Goal: Task Accomplishment & Management: Complete application form

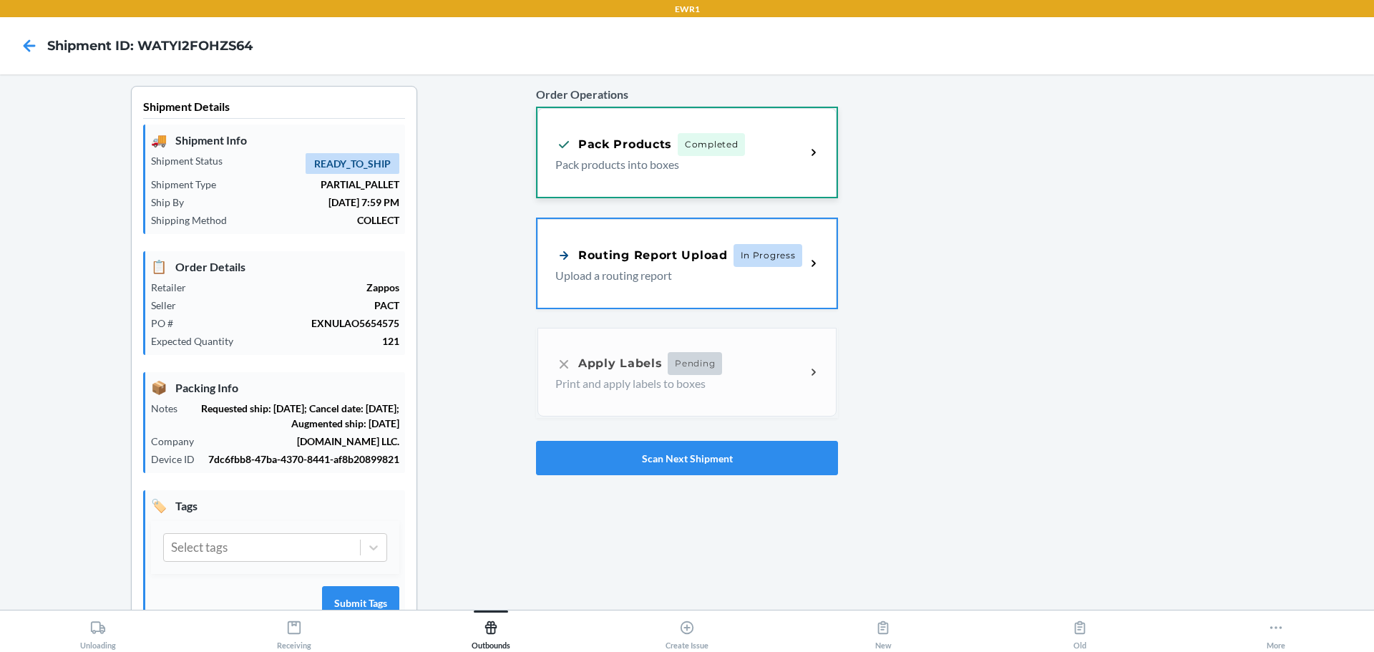
click at [746, 145] on div "Pack Products Completed" at bounding box center [680, 144] width 250 height 23
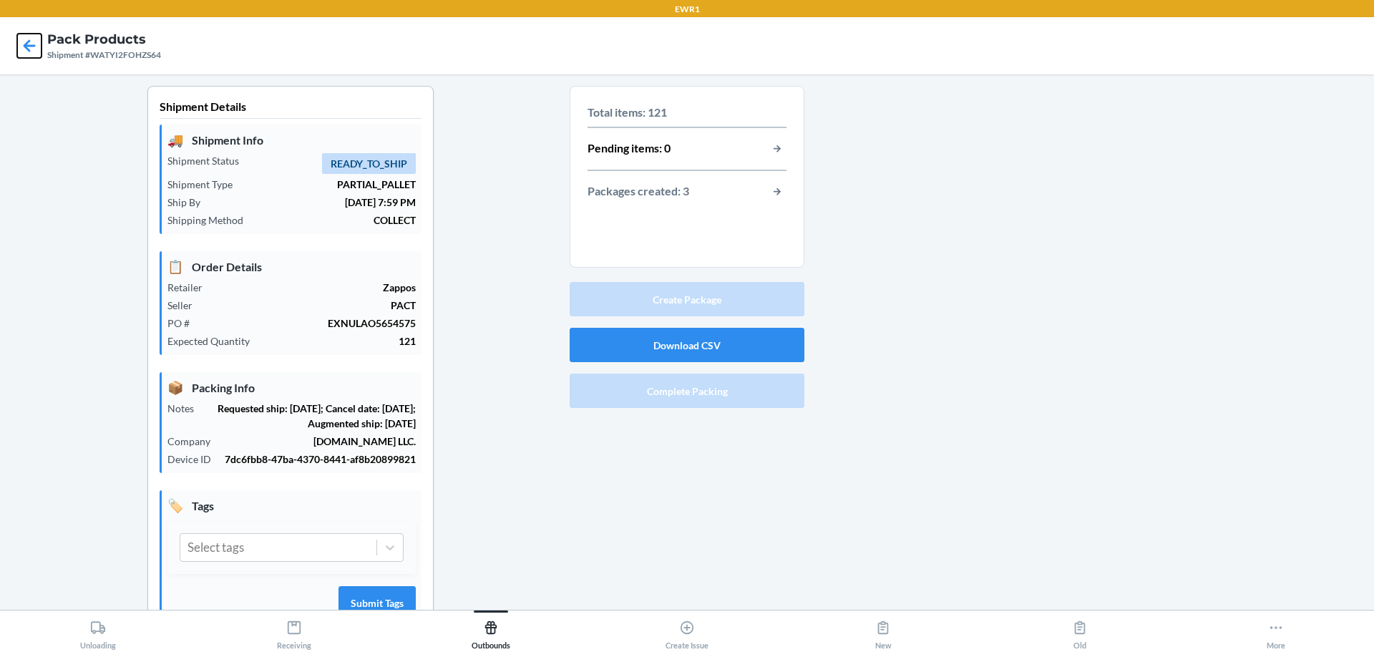
click at [34, 44] on icon at bounding box center [29, 46] width 24 height 24
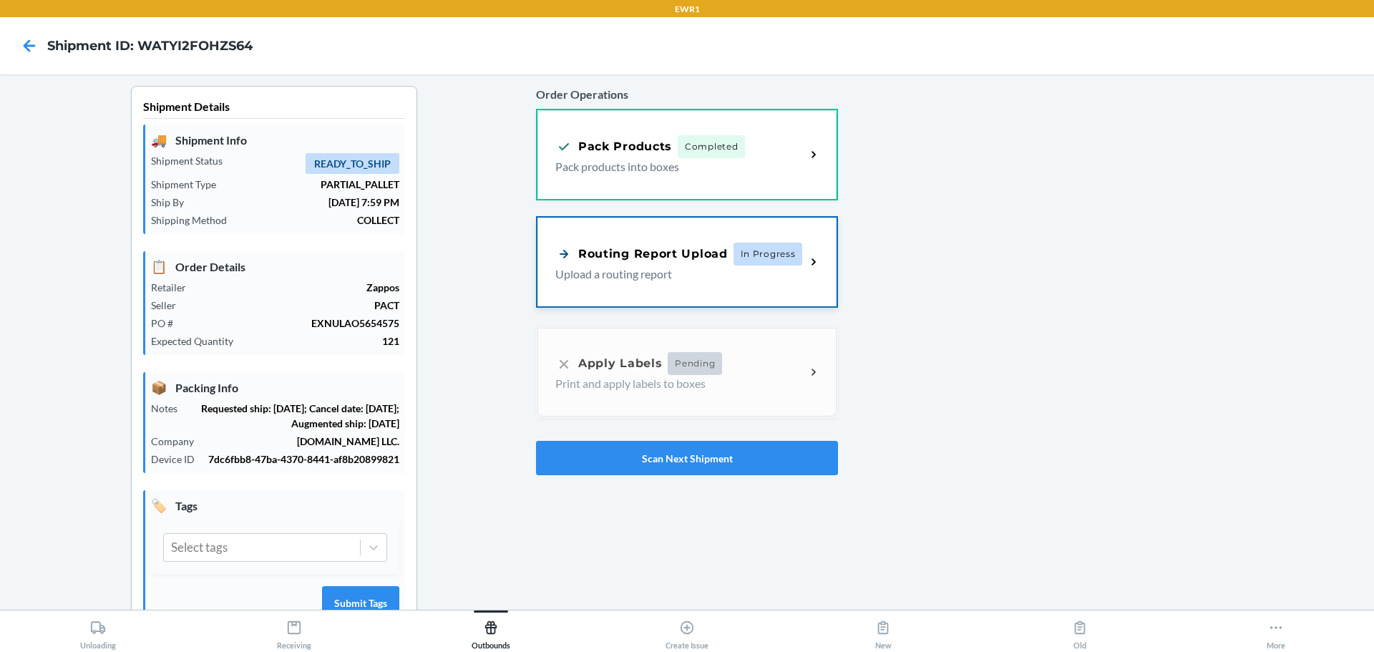
click at [718, 270] on p "Upload a routing report" at bounding box center [674, 273] width 239 height 17
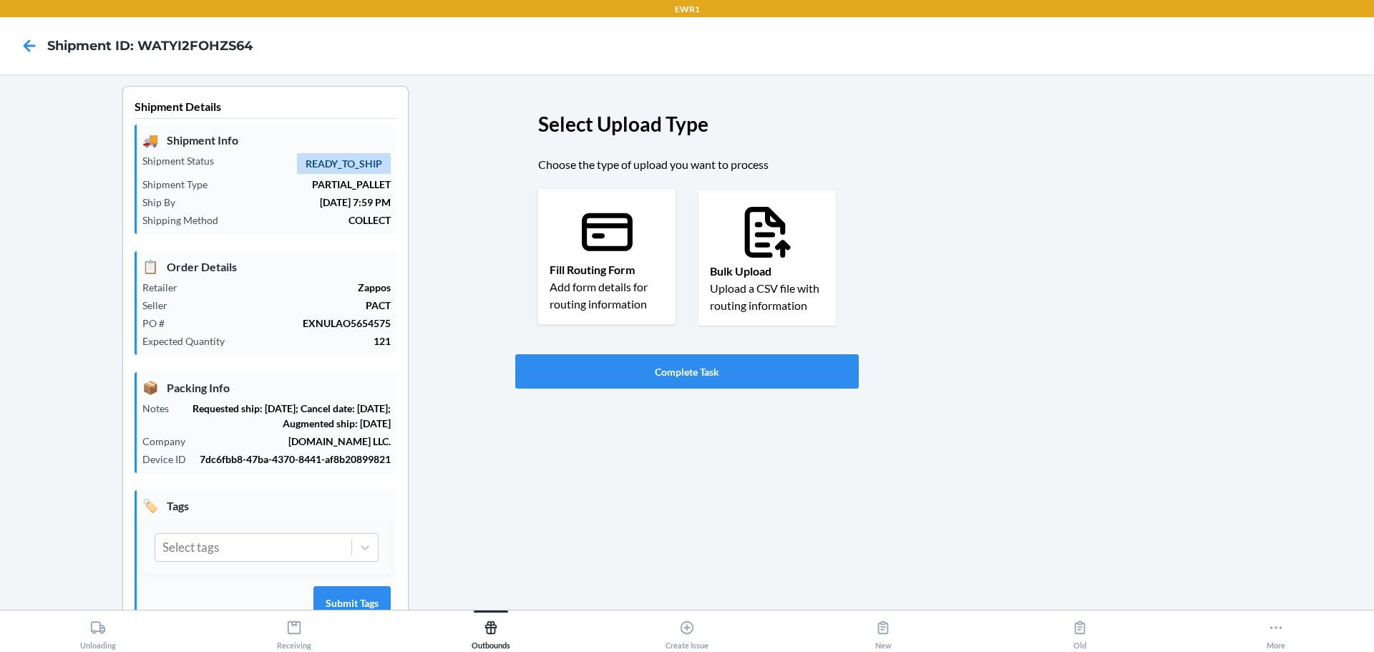
click at [612, 291] on p "Add form details for routing information" at bounding box center [607, 295] width 114 height 34
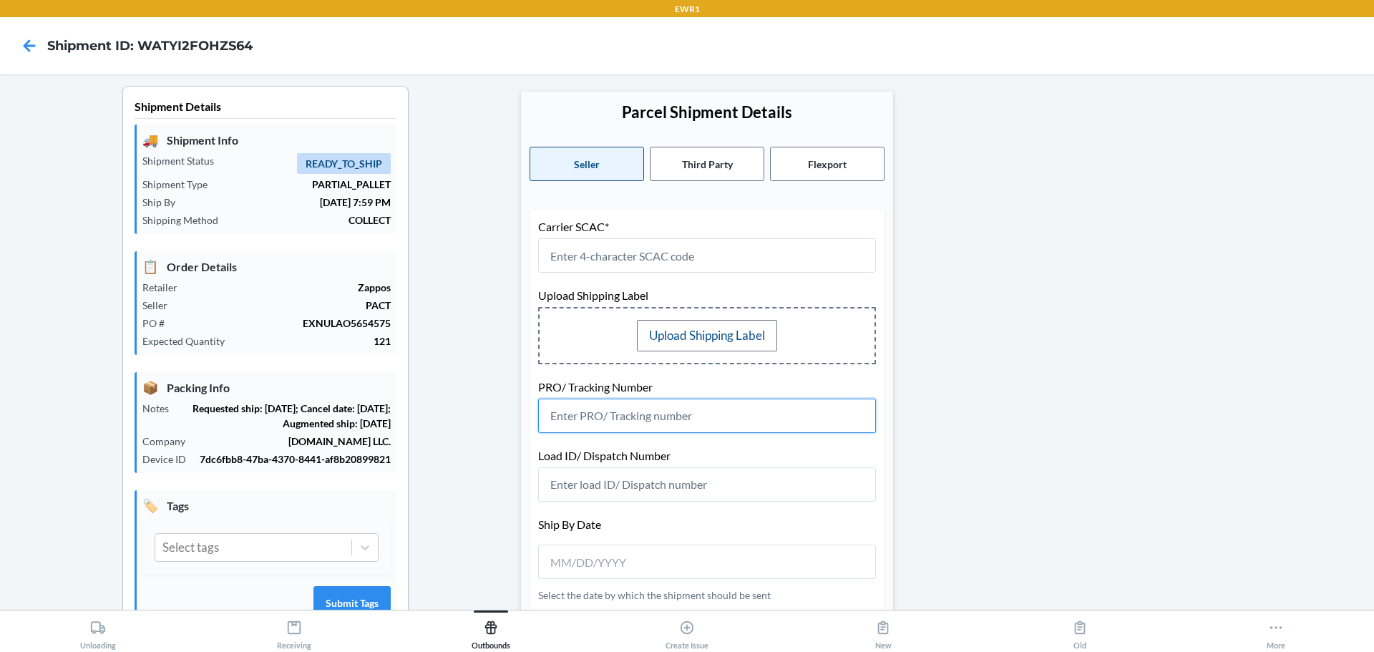
click at [656, 425] on input "text" at bounding box center [707, 416] width 338 height 34
click at [31, 46] on icon at bounding box center [30, 45] width 12 height 12
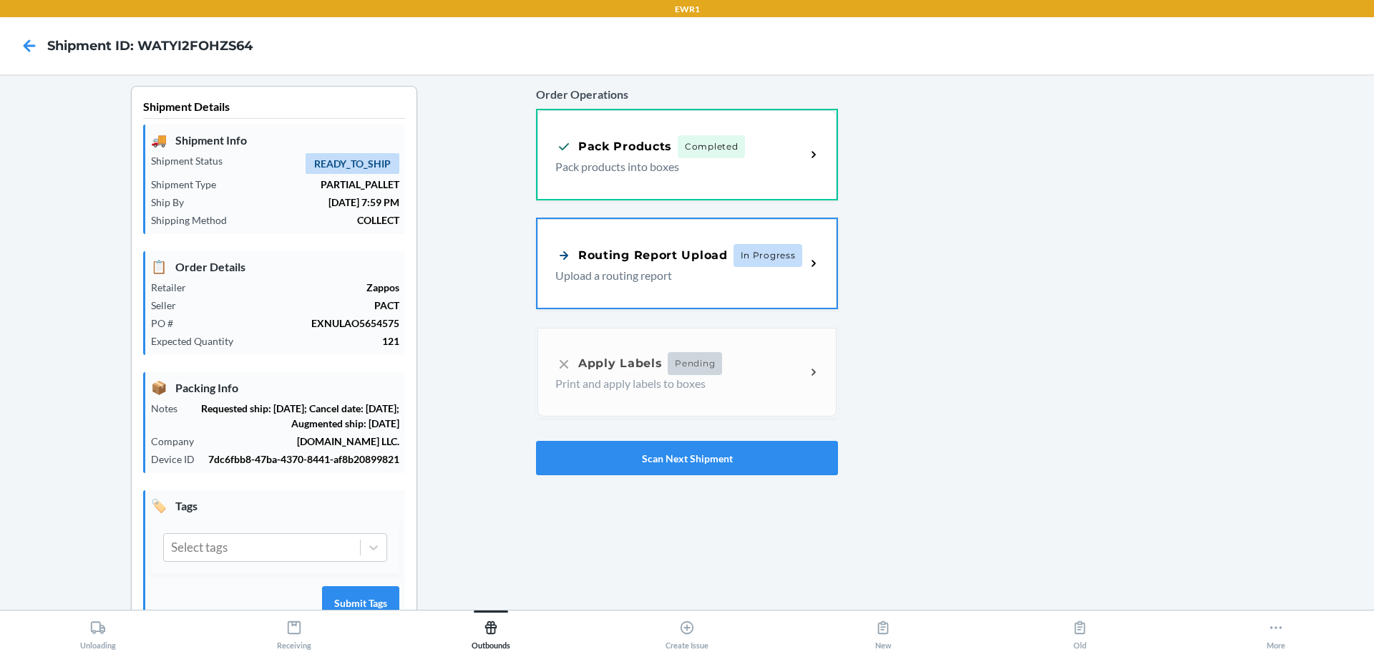
click at [749, 281] on p "Upload a routing report" at bounding box center [674, 275] width 239 height 17
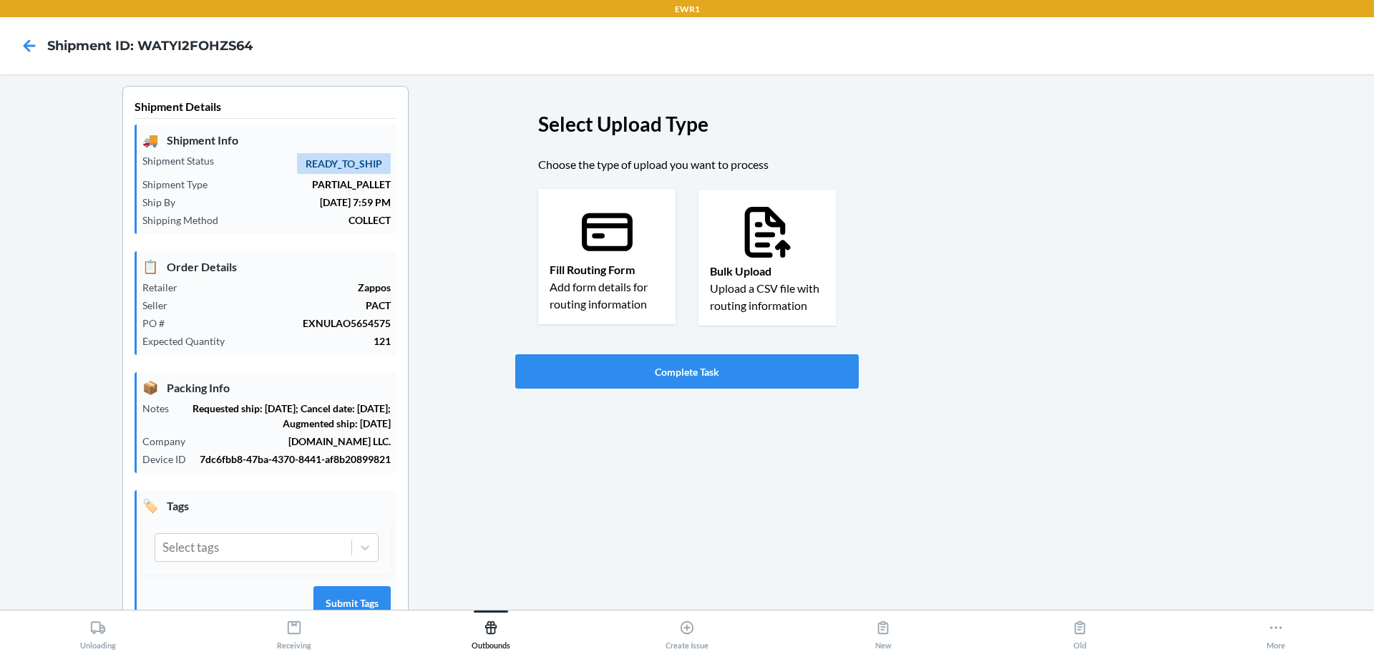
click at [632, 287] on p "Add form details for routing information" at bounding box center [607, 295] width 114 height 34
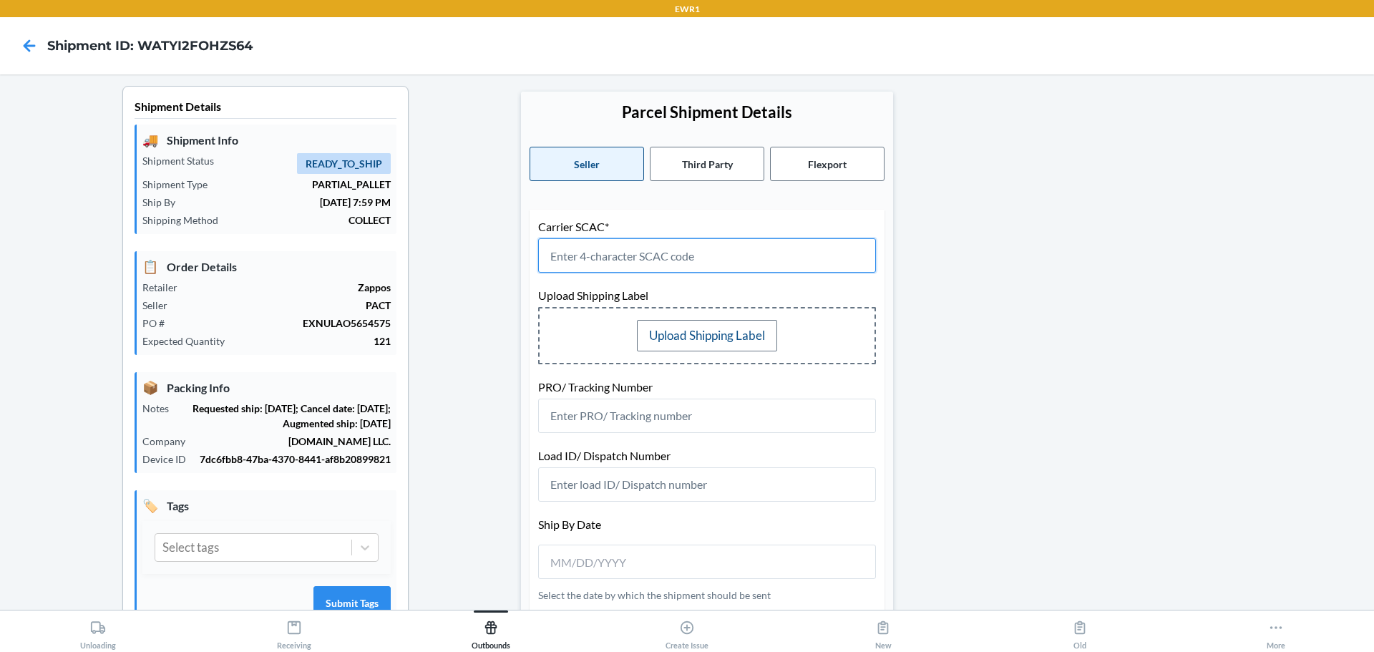
click at [630, 253] on input "text" at bounding box center [707, 255] width 338 height 34
click at [747, 338] on label "Upload Shipping Label" at bounding box center [707, 335] width 140 height 31
click at [0, 0] on input "Upload Shipping Label" at bounding box center [0, 0] width 0 height 0
click at [616, 265] on input "text" at bounding box center [707, 255] width 338 height 34
drag, startPoint x: 717, startPoint y: 140, endPoint x: 687, endPoint y: 167, distance: 40.5
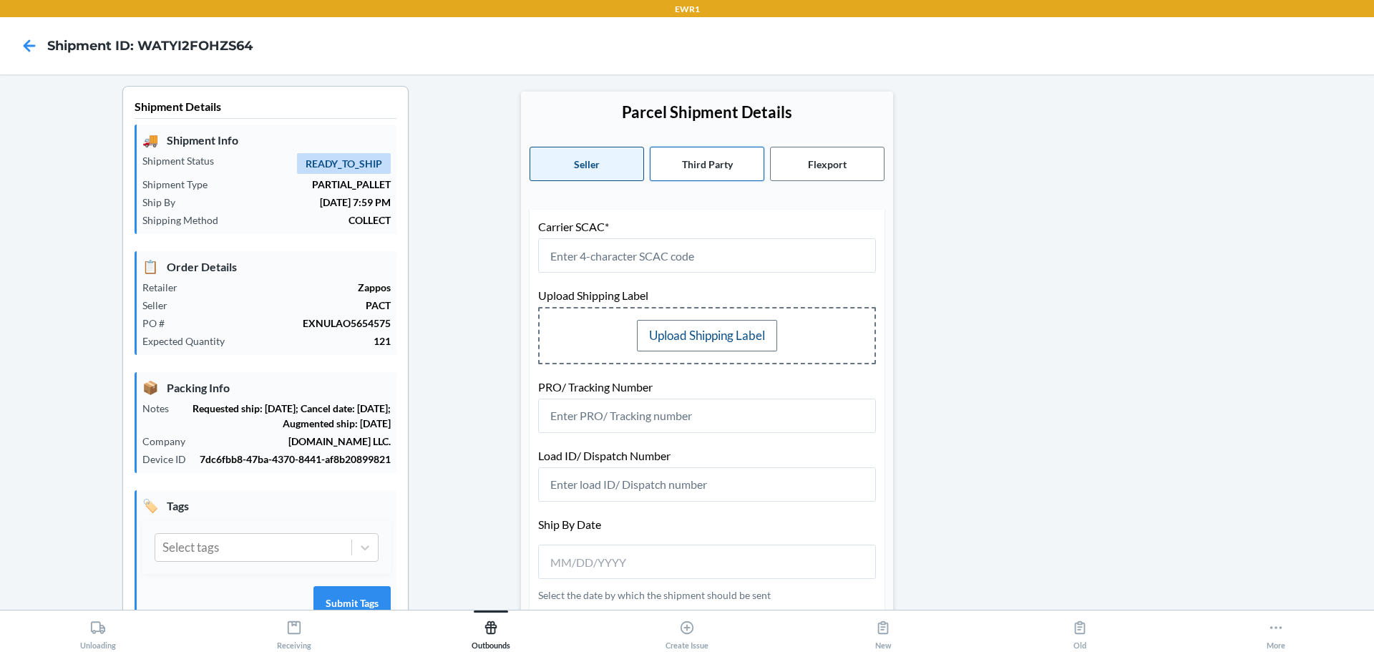
click at [716, 140] on div "Parcel Shipment Details Seller Third Party Flexport Carrier SCAC* Upload Shippi…" at bounding box center [707, 599] width 372 height 1015
click at [687, 167] on button "Third Party" at bounding box center [707, 164] width 114 height 34
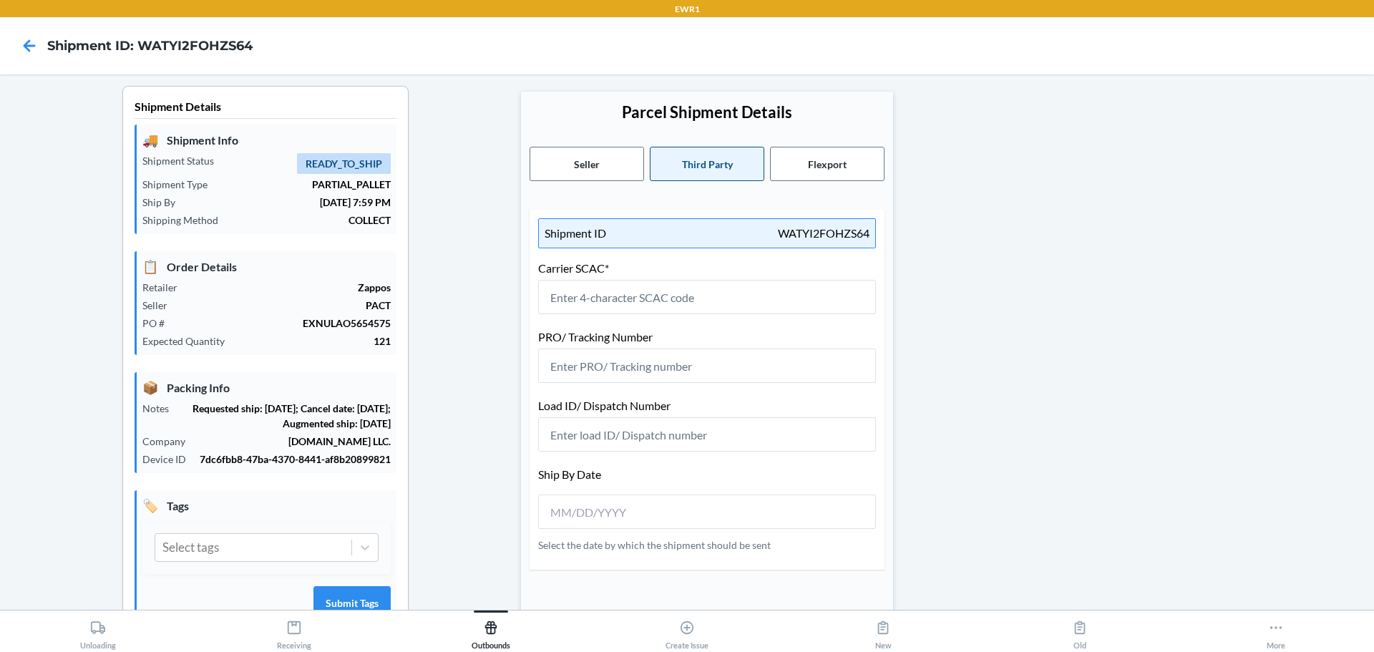
click at [820, 144] on div "Parcel Shipment Details Seller Third Party Flexport Shipment ID WATYI2FOHZS64 C…" at bounding box center [707, 574] width 372 height 965
drag, startPoint x: 578, startPoint y: 160, endPoint x: 596, endPoint y: 172, distance: 21.2
click at [586, 167] on button "Seller" at bounding box center [587, 164] width 114 height 34
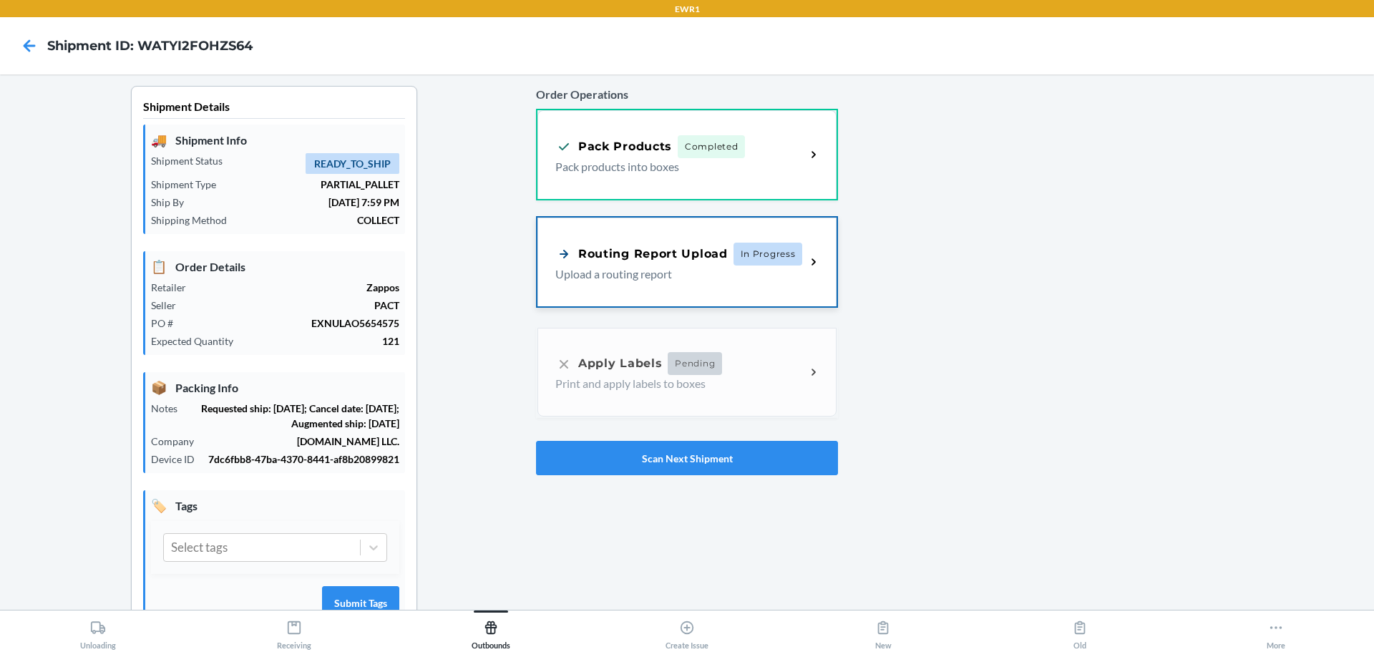
click at [757, 273] on p "Upload a routing report" at bounding box center [674, 273] width 239 height 17
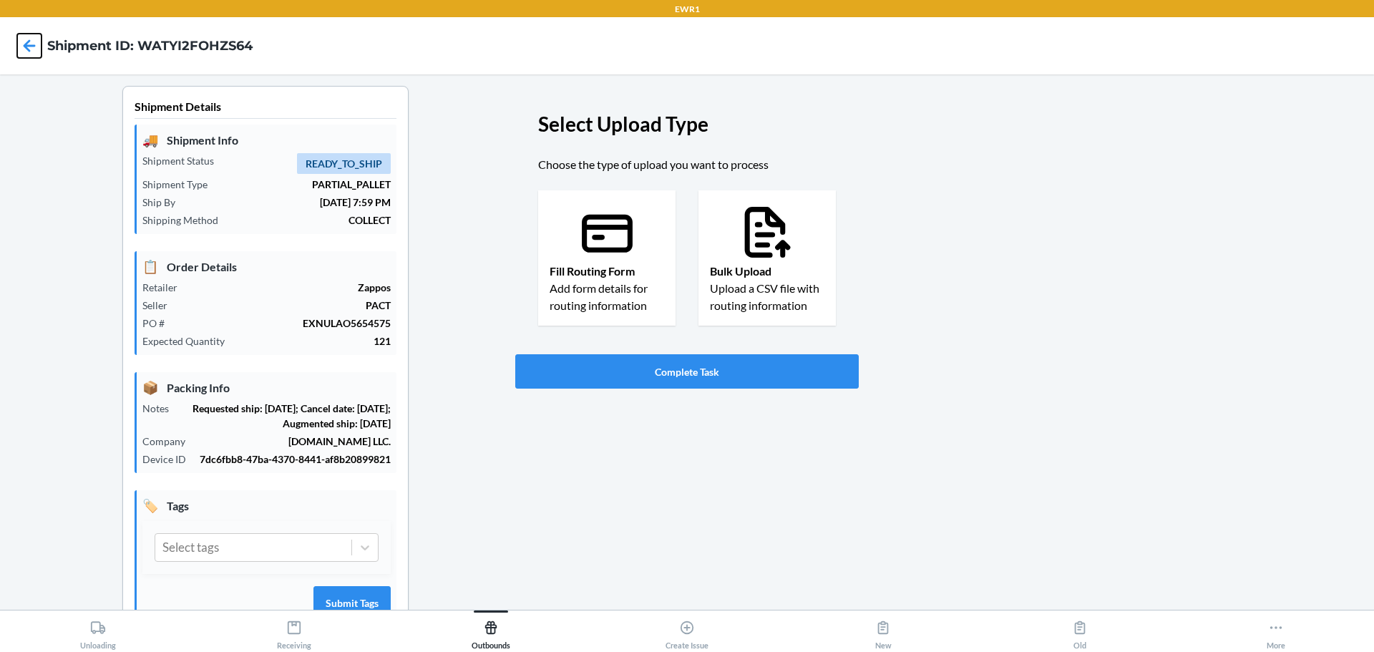
click at [29, 50] on icon at bounding box center [30, 45] width 12 height 12
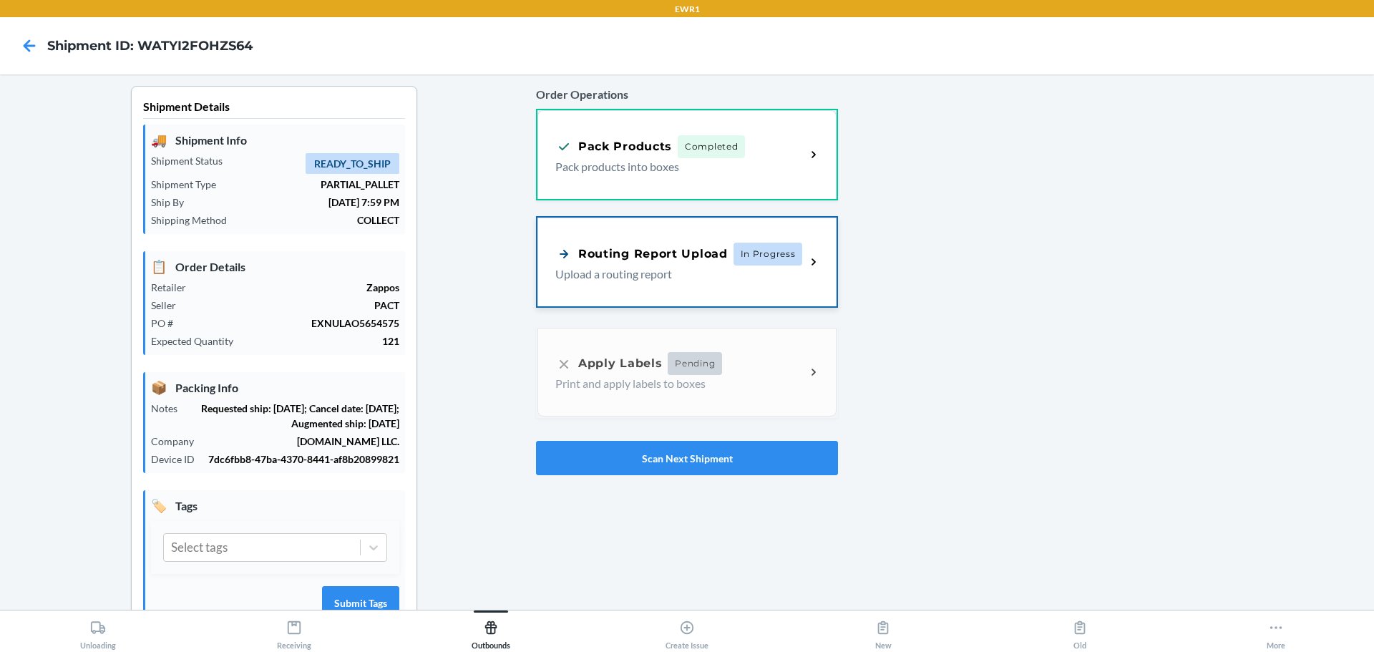
click at [701, 279] on p "Upload a routing report" at bounding box center [674, 273] width 239 height 17
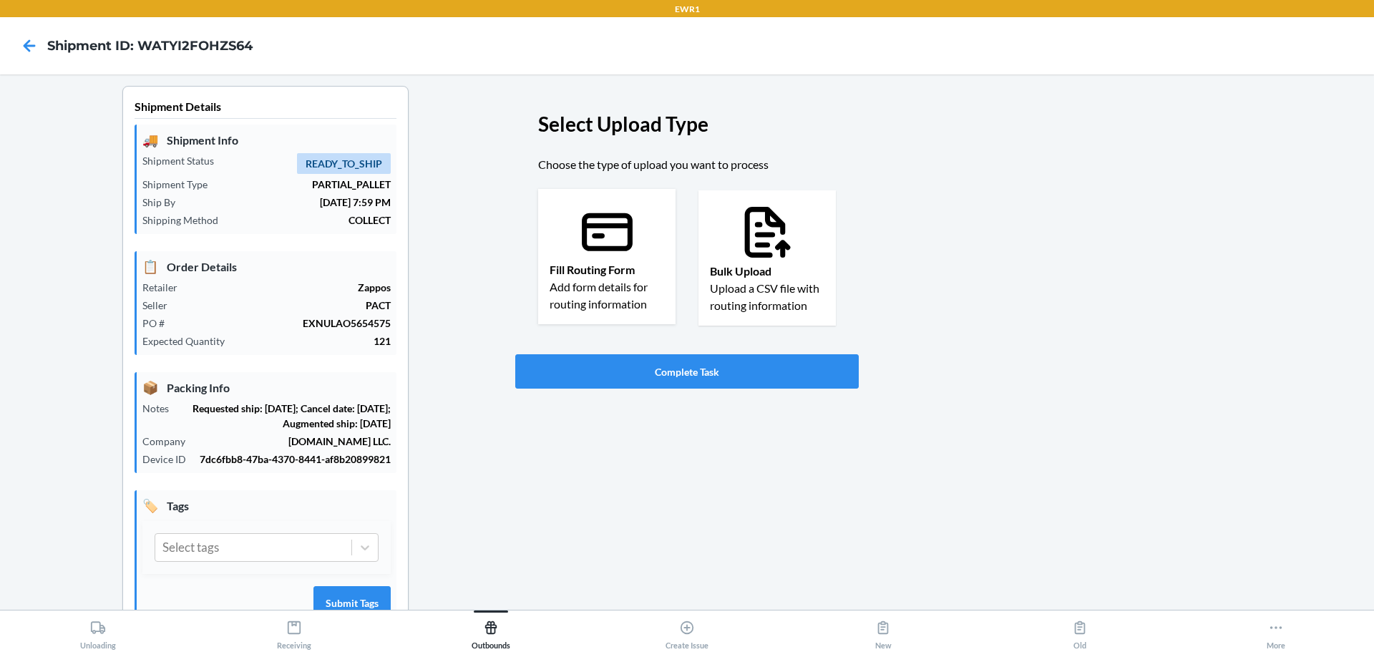
click at [629, 267] on p "Fill Routing Form" at bounding box center [607, 269] width 114 height 17
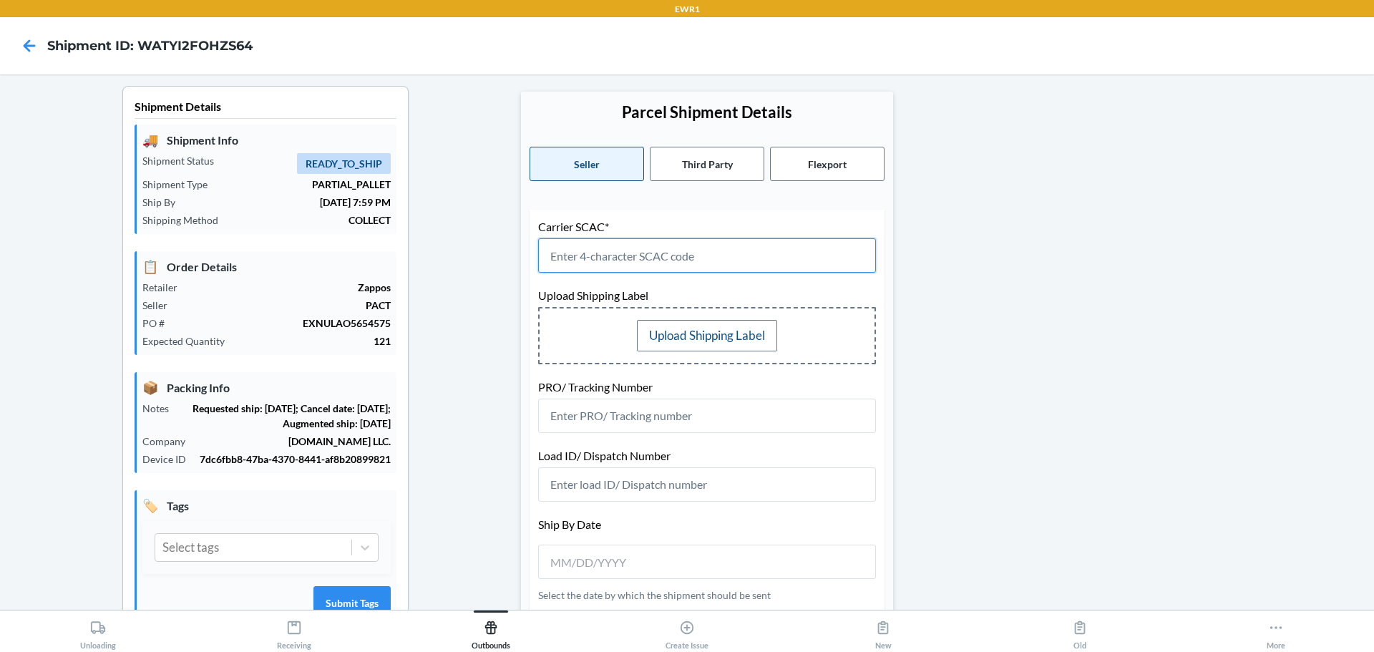
click at [738, 266] on input "text" at bounding box center [707, 255] width 338 height 34
click at [717, 160] on button "Third Party" at bounding box center [707, 164] width 114 height 34
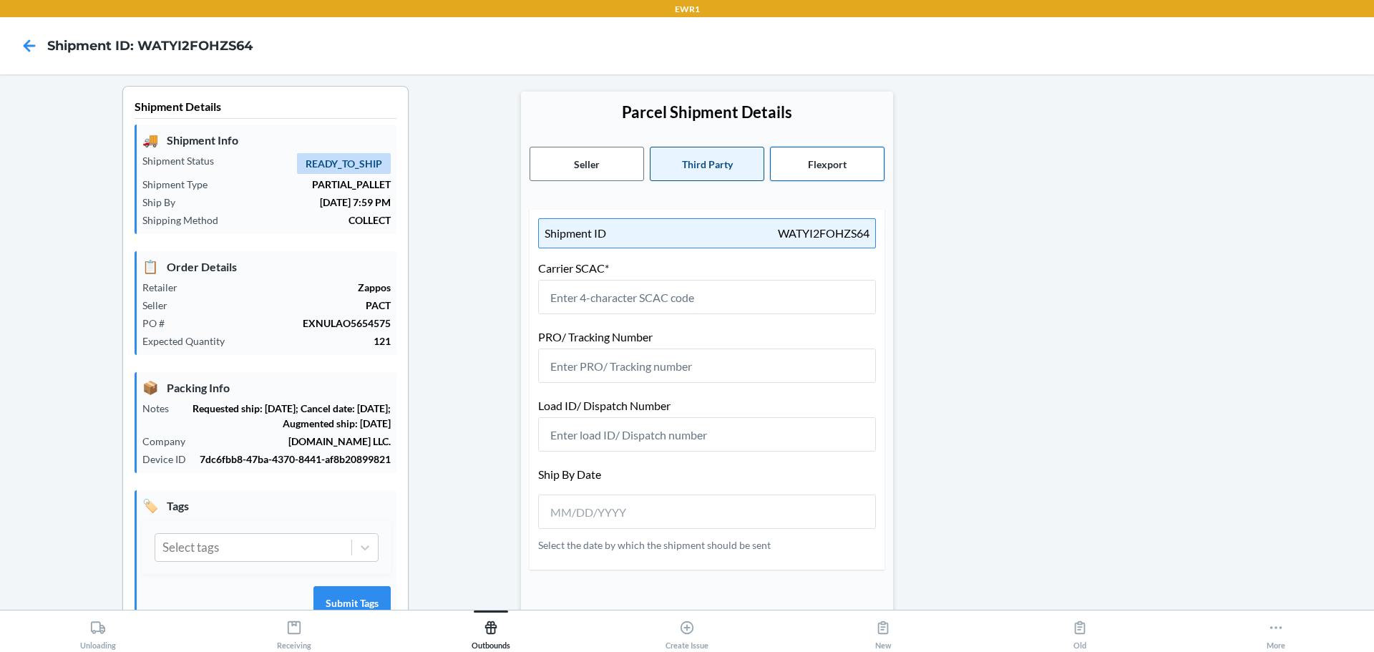
click at [842, 180] on button "Flexport" at bounding box center [827, 164] width 114 height 34
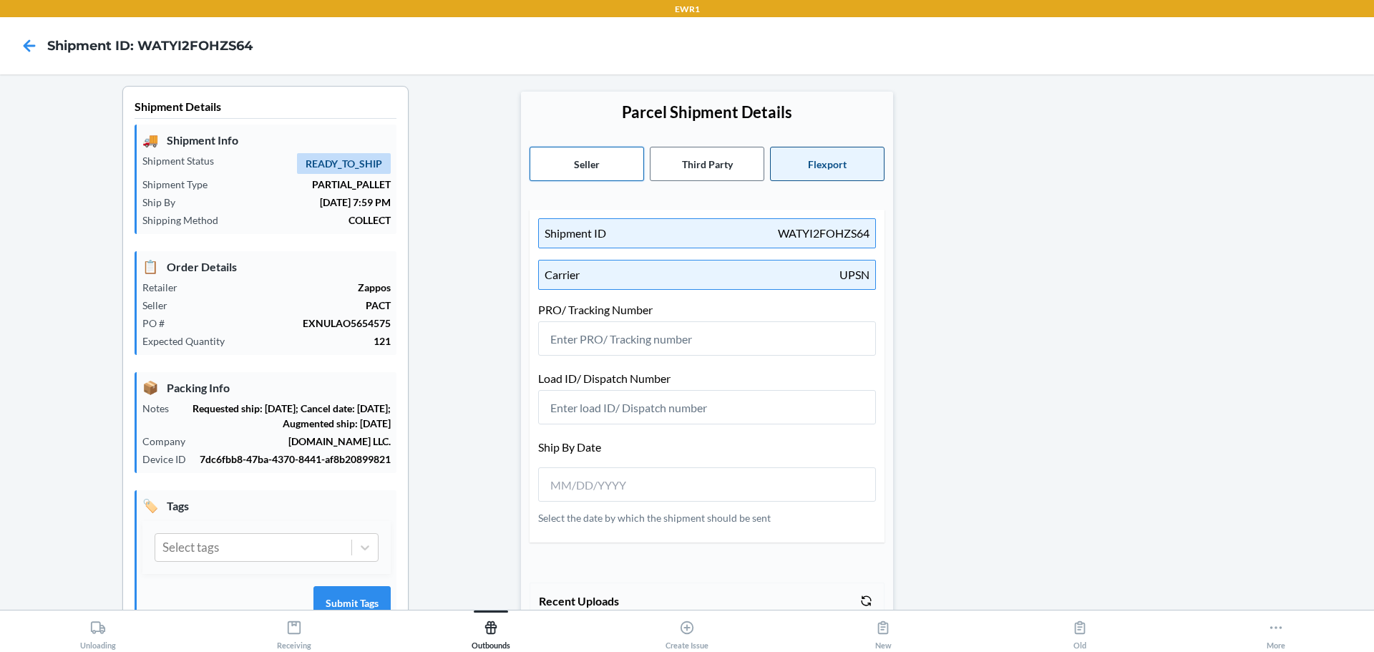
click at [600, 167] on button "Seller" at bounding box center [587, 164] width 114 height 34
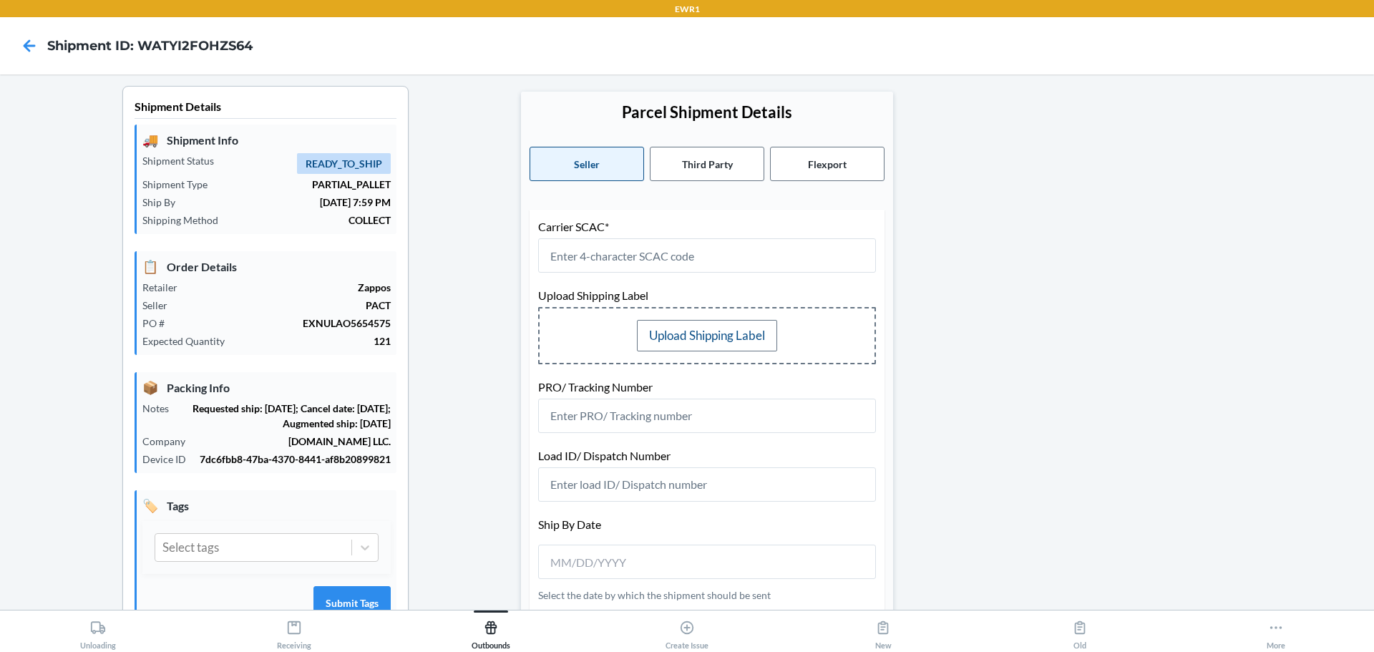
click at [351, 323] on p "EXNULAO5654575" at bounding box center [283, 323] width 215 height 15
copy p "EXNULAO5654575"
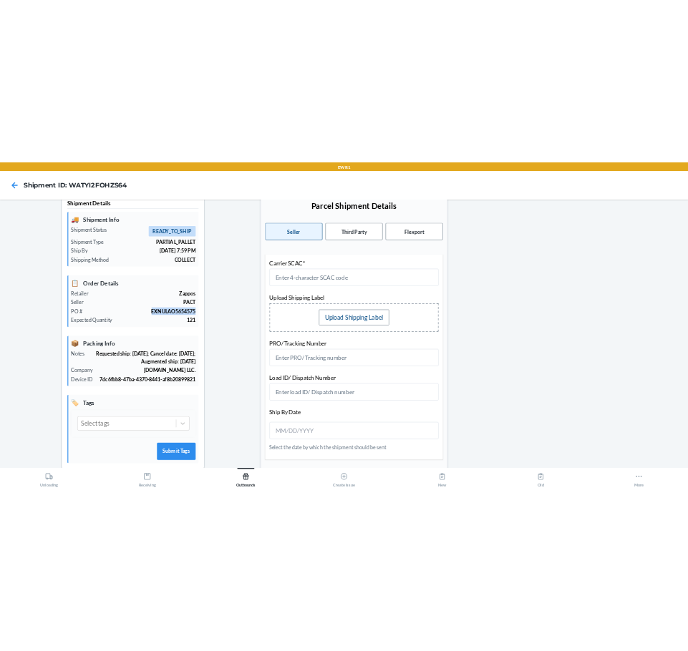
scroll to position [52, 0]
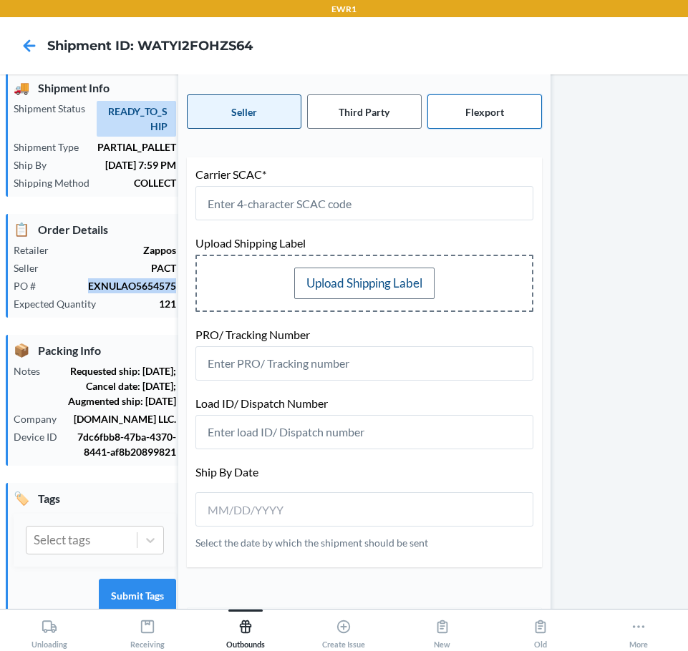
click at [486, 110] on button "Flexport" at bounding box center [484, 111] width 114 height 34
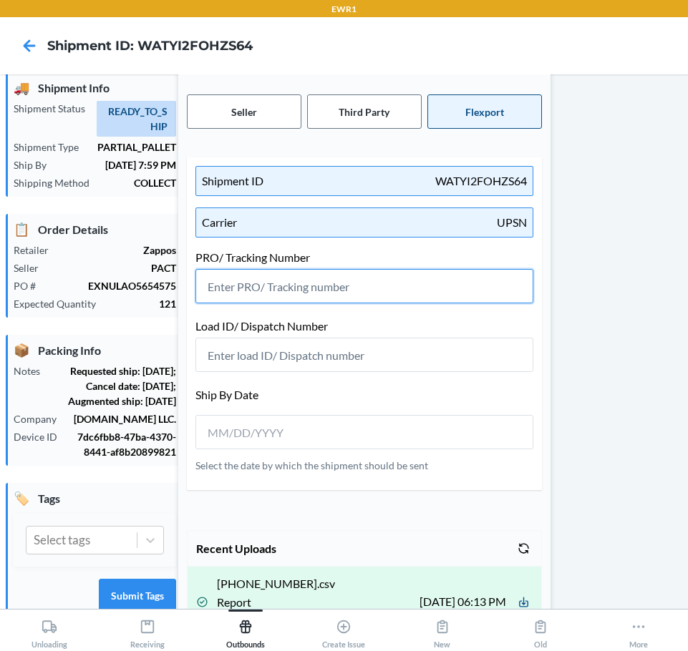
click at [418, 283] on input "text" at bounding box center [364, 286] width 338 height 34
click at [615, 128] on div at bounding box center [594, 508] width 165 height 949
click at [31, 47] on icon at bounding box center [30, 45] width 12 height 12
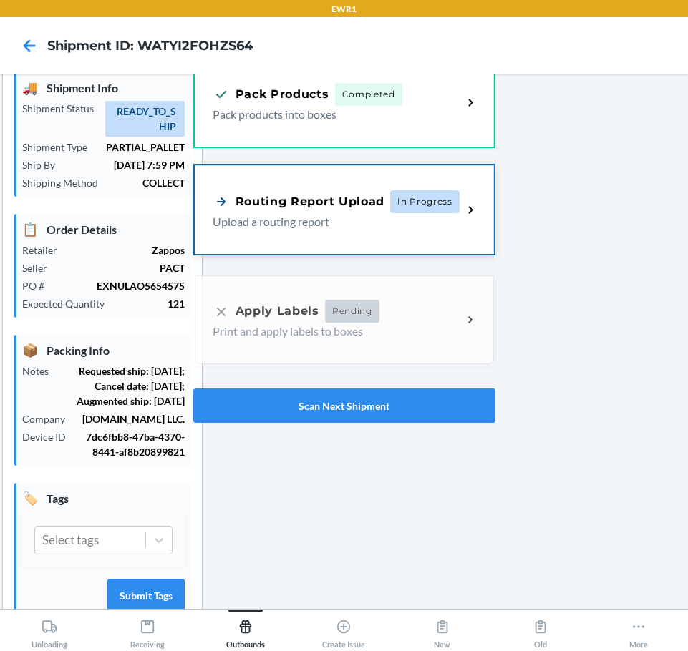
click at [347, 185] on div "Routing Report Upload In Progress Upload a routing report" at bounding box center [344, 209] width 299 height 89
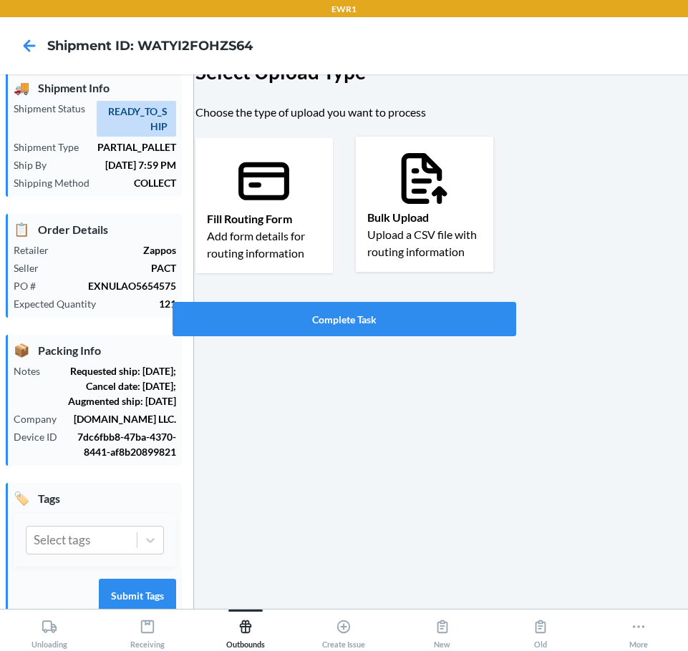
click at [424, 192] on icon at bounding box center [424, 178] width 61 height 61
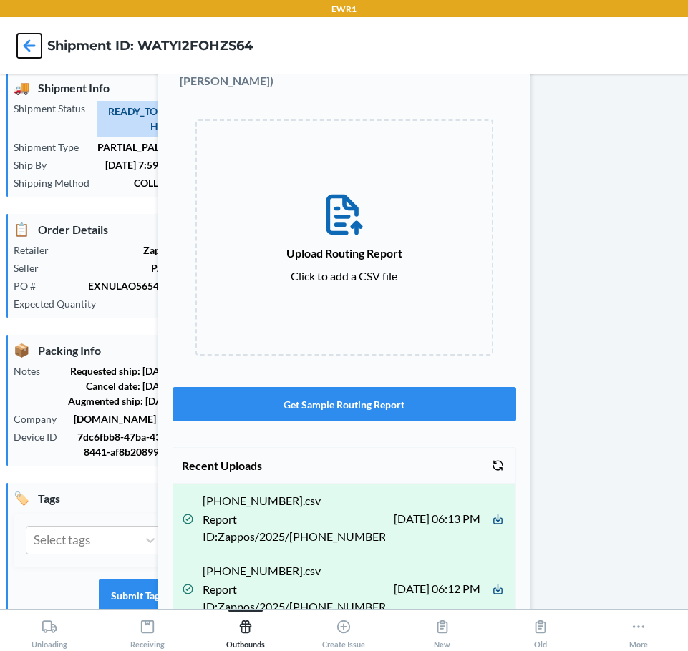
click at [31, 45] on icon at bounding box center [30, 45] width 12 height 12
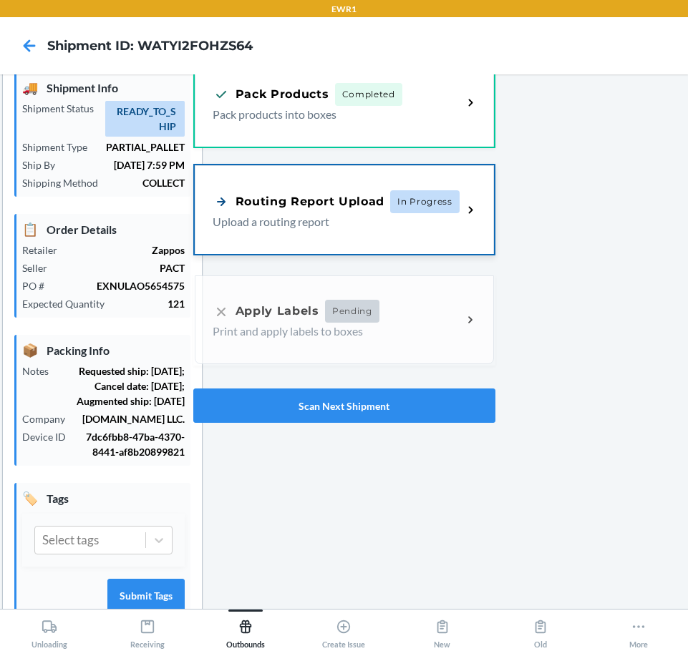
click at [364, 181] on div "Routing Report Upload In Progress Upload a routing report" at bounding box center [344, 209] width 299 height 89
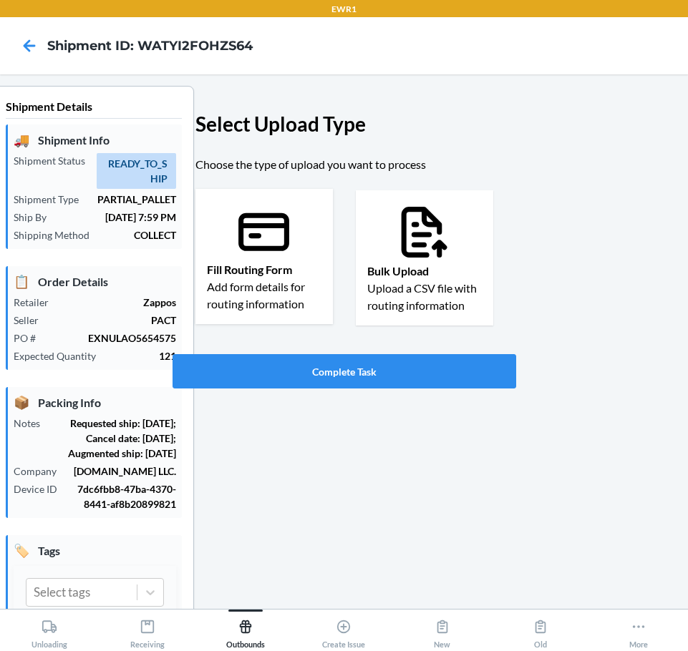
click at [303, 236] on div "Fill Routing Form Add form details for routing information" at bounding box center [263, 256] width 137 height 135
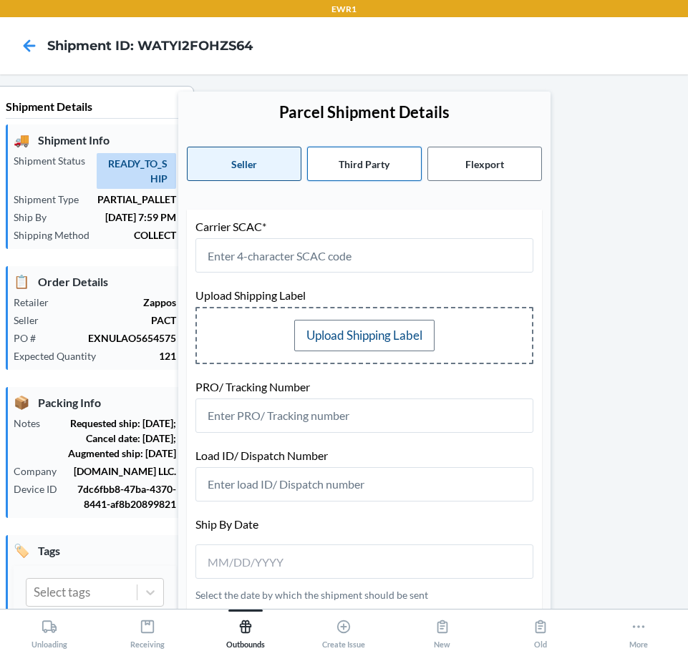
click at [371, 170] on button "Third Party" at bounding box center [364, 164] width 114 height 34
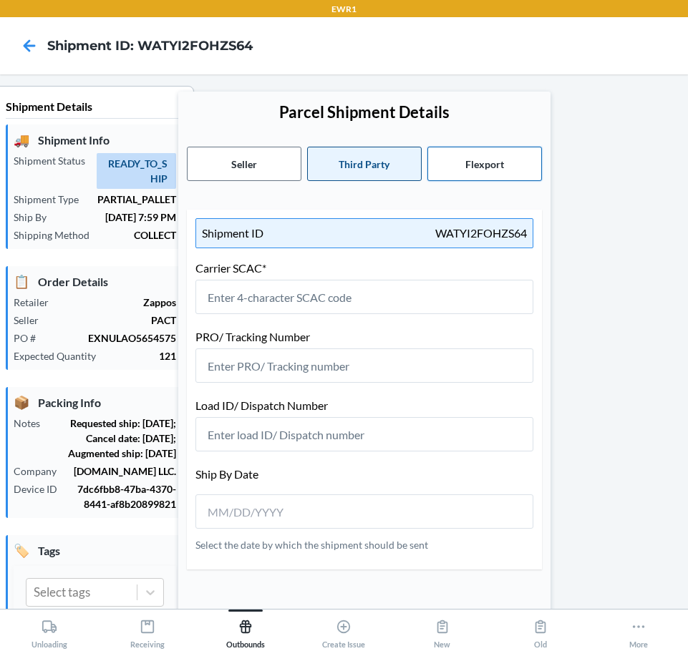
click at [454, 170] on button "Flexport" at bounding box center [484, 164] width 114 height 34
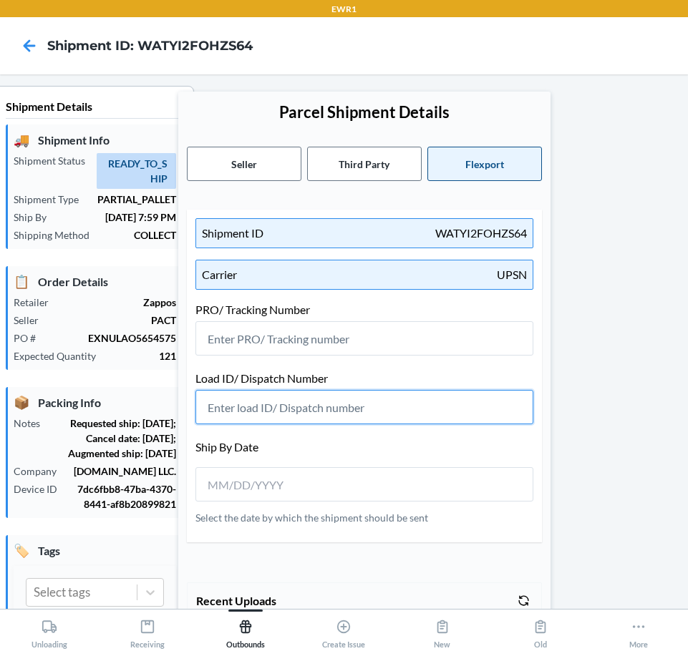
click at [360, 413] on input "text" at bounding box center [364, 407] width 338 height 34
paste input "598539"
type input "598539"
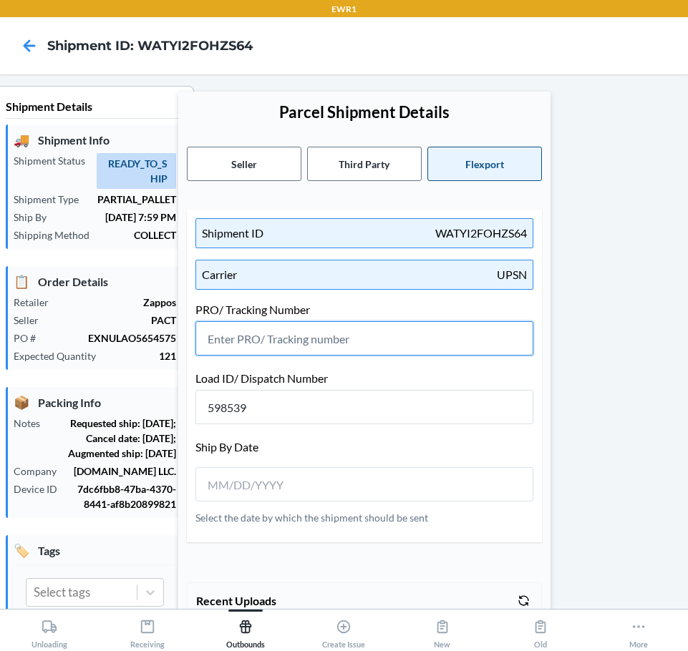
click at [389, 334] on input "text" at bounding box center [364, 338] width 338 height 34
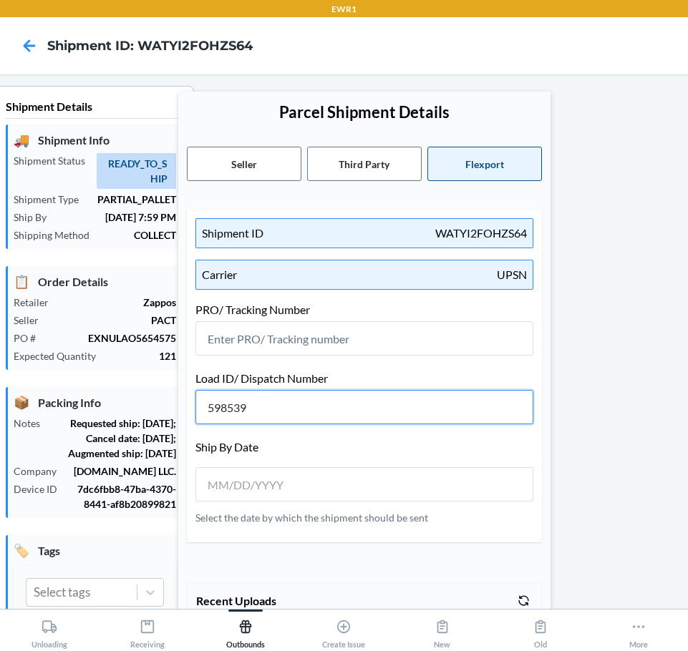
click at [282, 407] on input "598539" at bounding box center [364, 407] width 338 height 34
click at [413, 483] on div at bounding box center [364, 484] width 338 height 34
click at [261, 479] on input "__/__/____" at bounding box center [271, 485] width 127 height 17
type input "[DATE]"
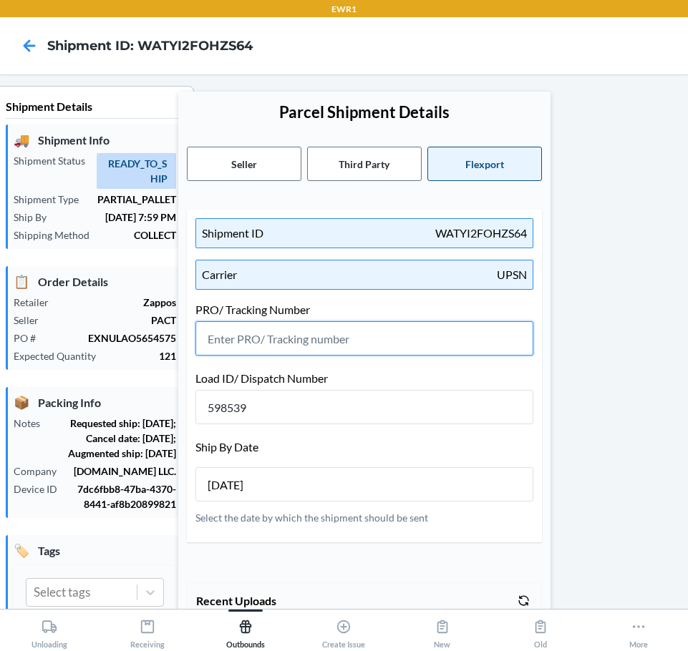
click at [371, 338] on input "text" at bounding box center [364, 338] width 338 height 34
click at [389, 489] on div "[DATE]" at bounding box center [364, 484] width 338 height 34
click at [378, 333] on input "text" at bounding box center [364, 338] width 338 height 34
type input "1Z096FW503937313701Z096FW50392190180"
drag, startPoint x: 504, startPoint y: 342, endPoint x: 82, endPoint y: 399, distance: 425.4
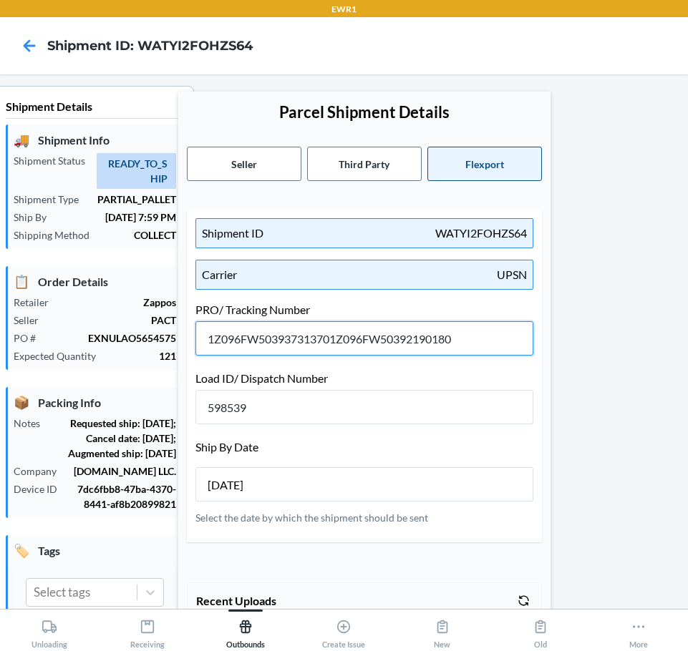
click at [82, 399] on div "Shipment Details 🚚 Shipment Info Shipment Status READY_TO_SHIP Shipment Type PA…" at bounding box center [343, 560] width 665 height 949
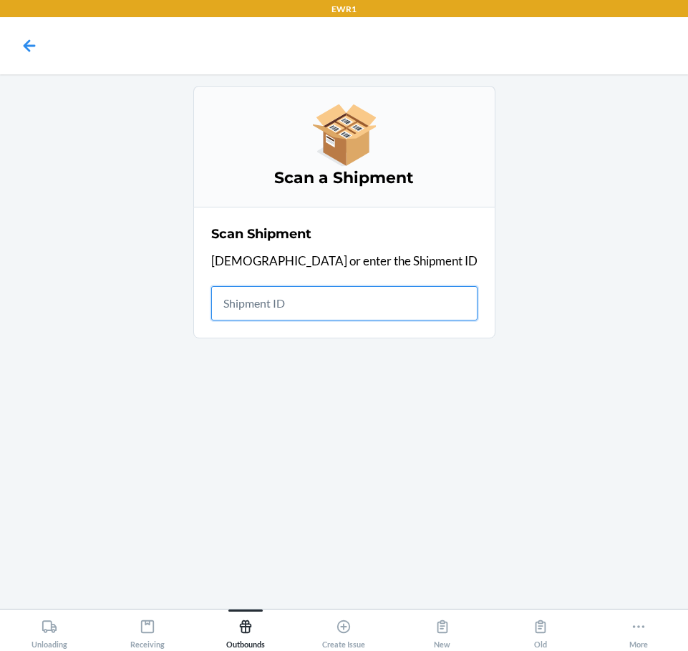
click at [374, 298] on input "text" at bounding box center [344, 303] width 266 height 34
